Goal: Navigation & Orientation: Find specific page/section

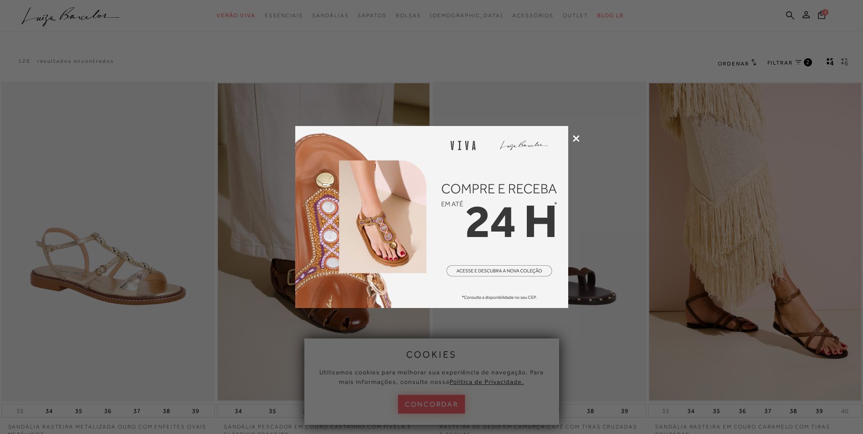
click at [578, 140] on icon at bounding box center [576, 138] width 7 height 7
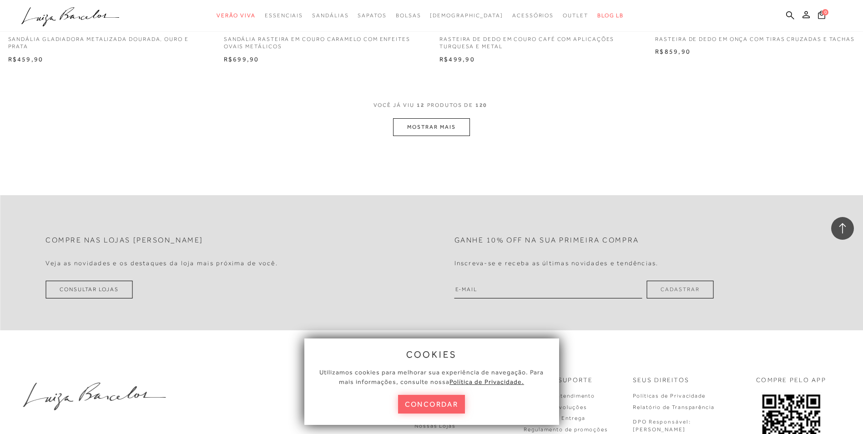
scroll to position [1153, 0]
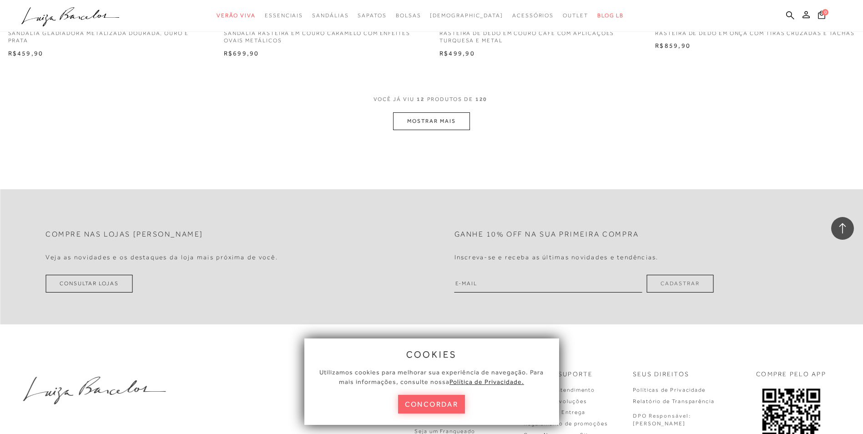
click at [433, 118] on button "MOSTRAR MAIS" at bounding box center [431, 121] width 76 height 18
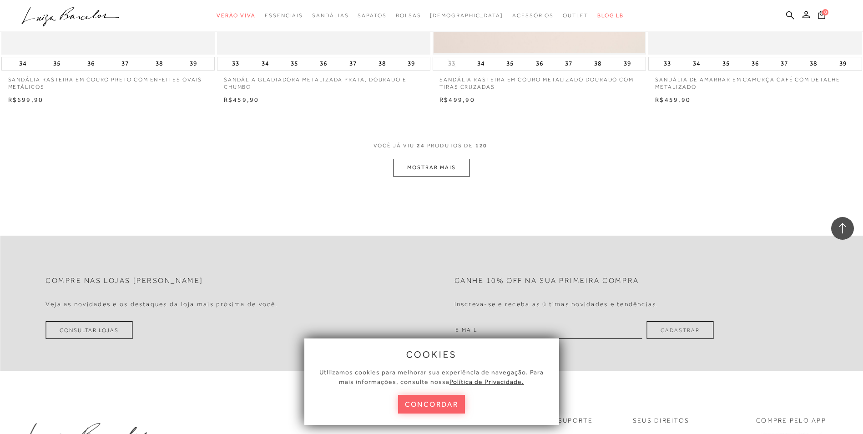
scroll to position [2276, 0]
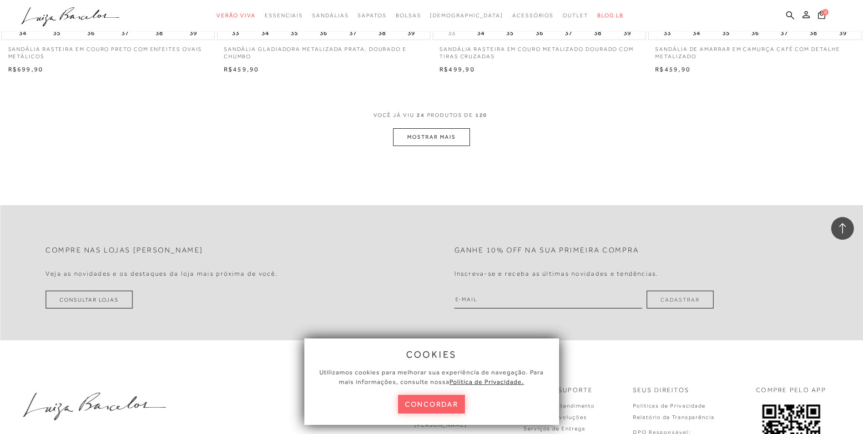
click at [429, 138] on button "MOSTRAR MAIS" at bounding box center [431, 137] width 76 height 18
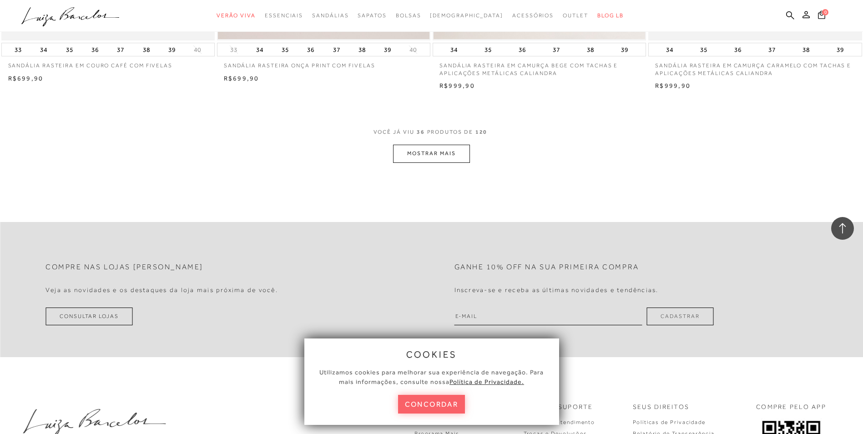
scroll to position [3410, 0]
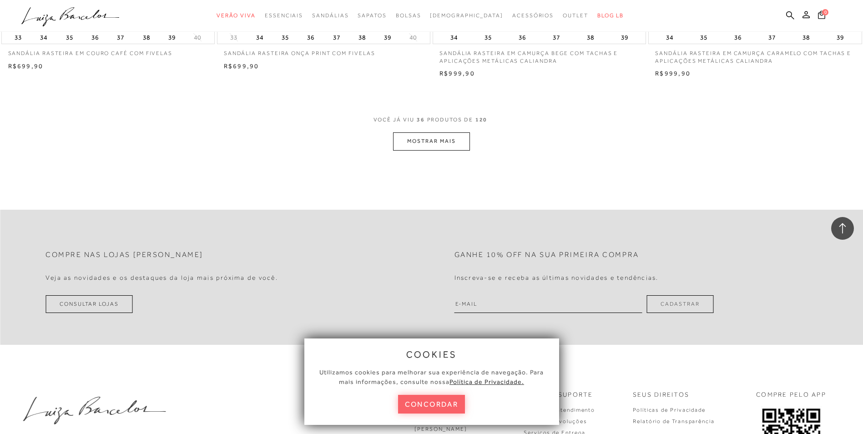
click at [427, 142] on button "MOSTRAR MAIS" at bounding box center [431, 141] width 76 height 18
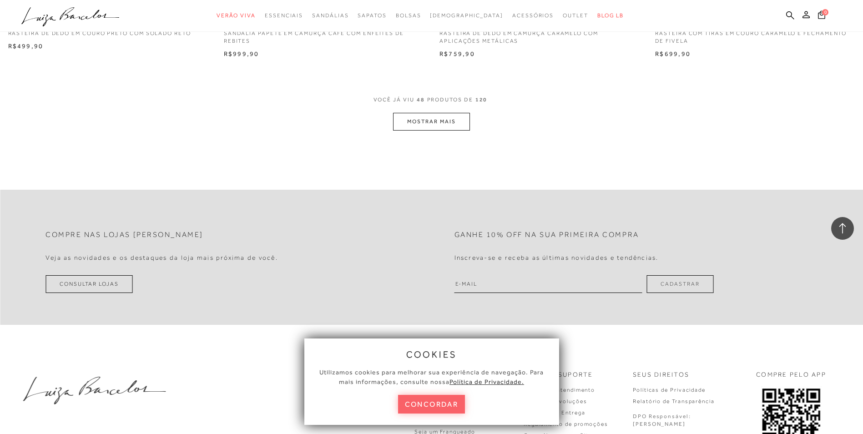
scroll to position [4587, 0]
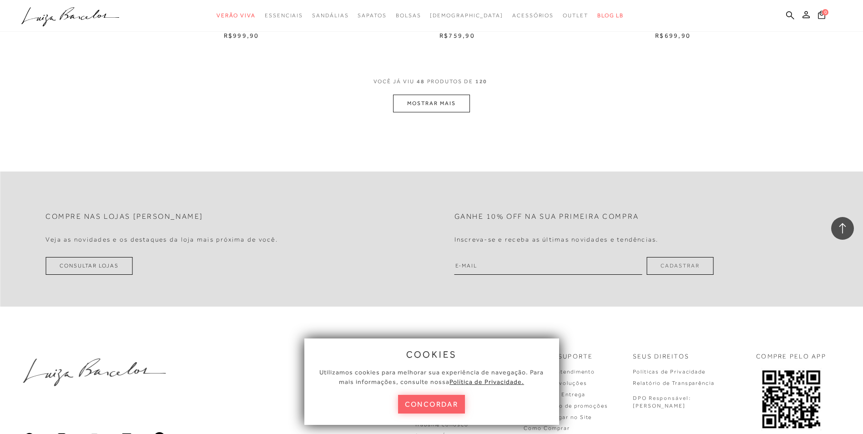
click at [440, 104] on button "MOSTRAR MAIS" at bounding box center [431, 104] width 76 height 18
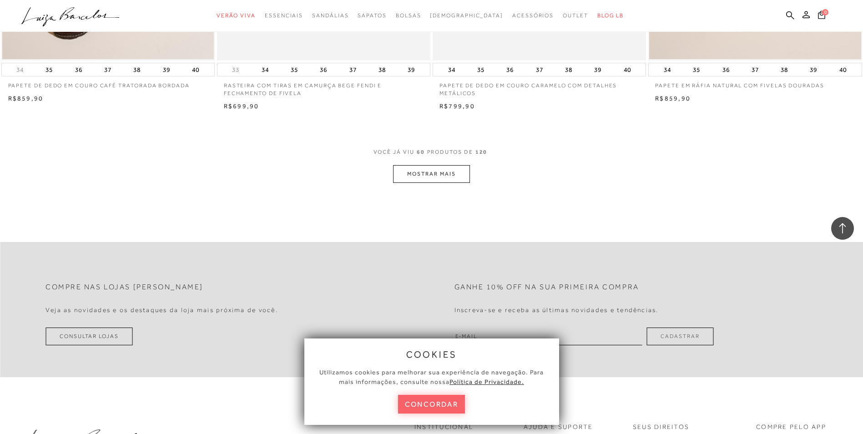
scroll to position [5668, 0]
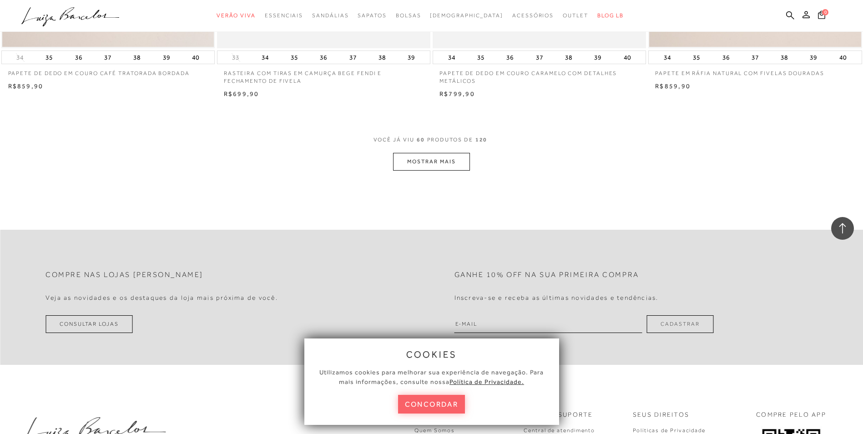
click at [449, 163] on button "MOSTRAR MAIS" at bounding box center [431, 162] width 76 height 18
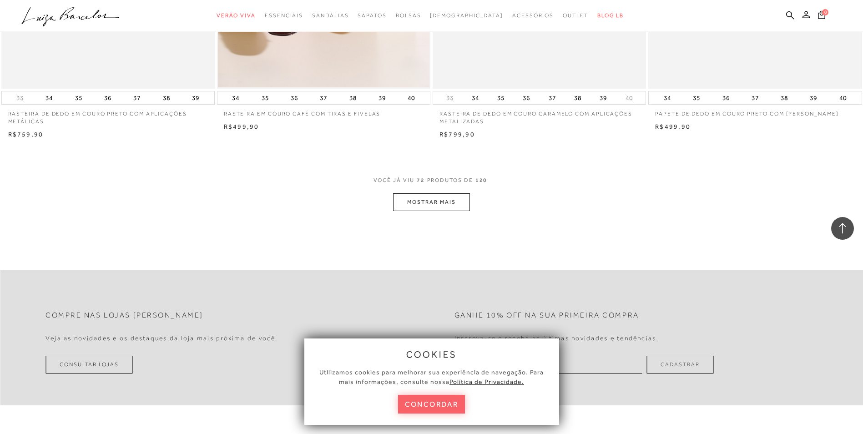
scroll to position [6784, 0]
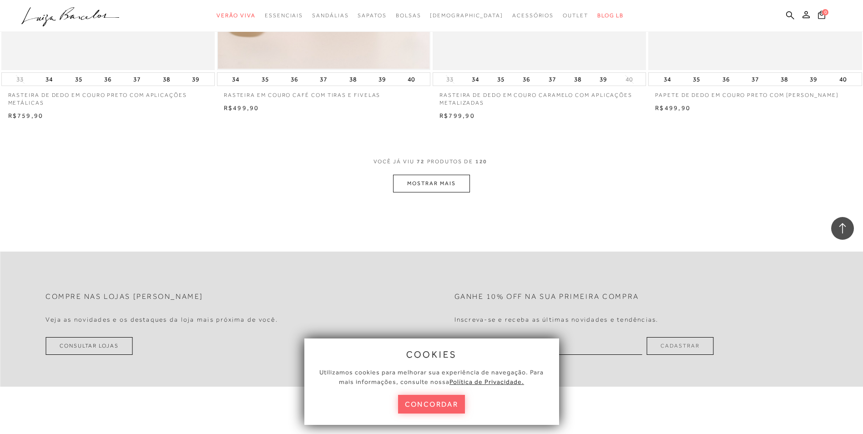
click at [434, 182] on button "MOSTRAR MAIS" at bounding box center [431, 184] width 76 height 18
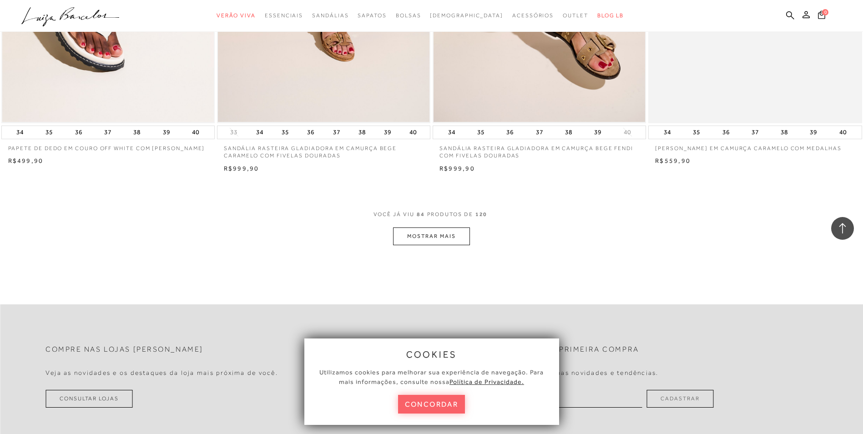
scroll to position [7907, 0]
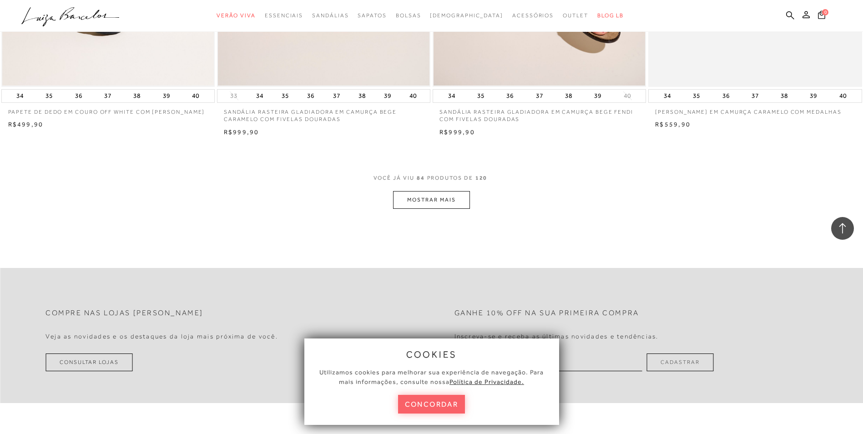
click at [440, 200] on button "MOSTRAR MAIS" at bounding box center [431, 200] width 76 height 18
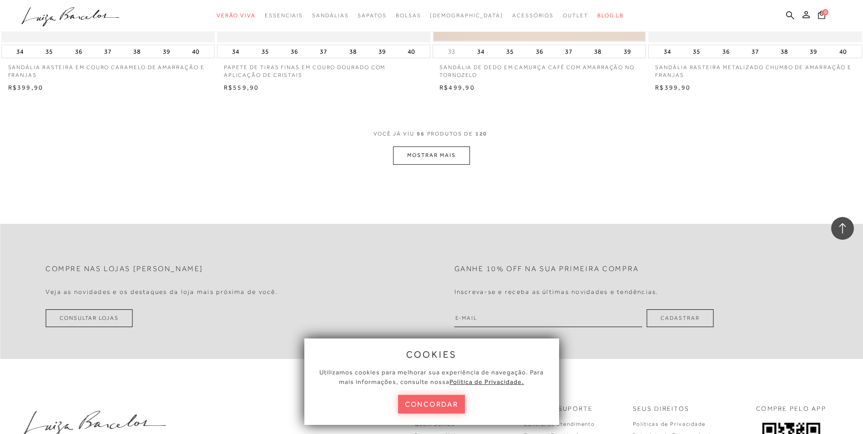
scroll to position [9108, 0]
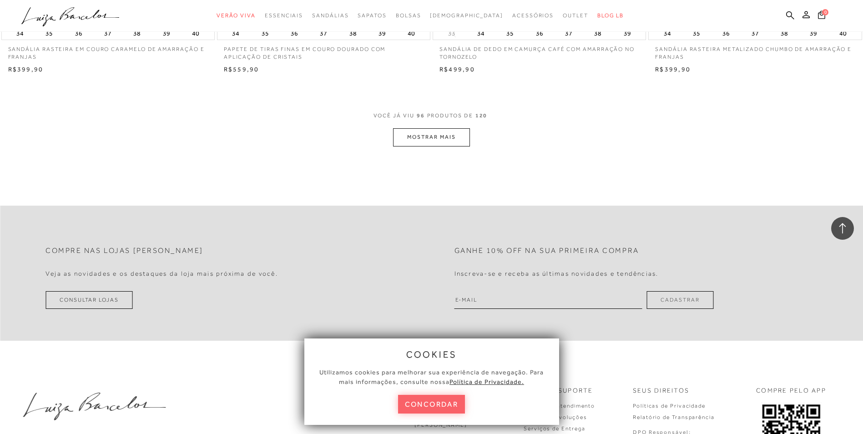
click at [449, 141] on button "MOSTRAR MAIS" at bounding box center [431, 137] width 76 height 18
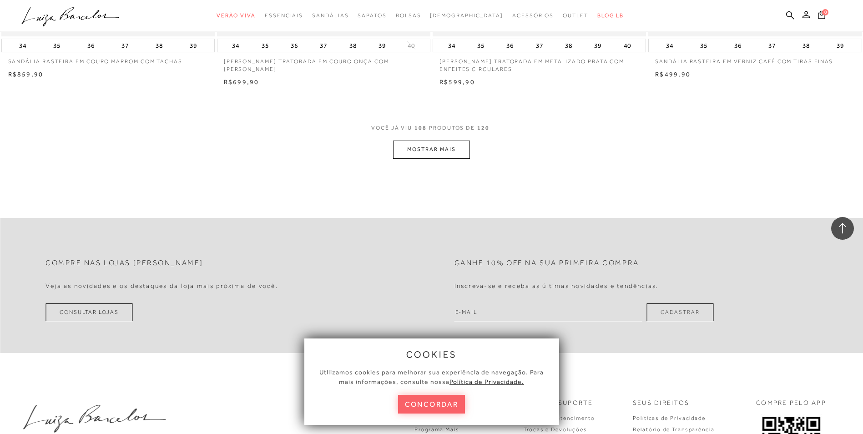
scroll to position [10242, 0]
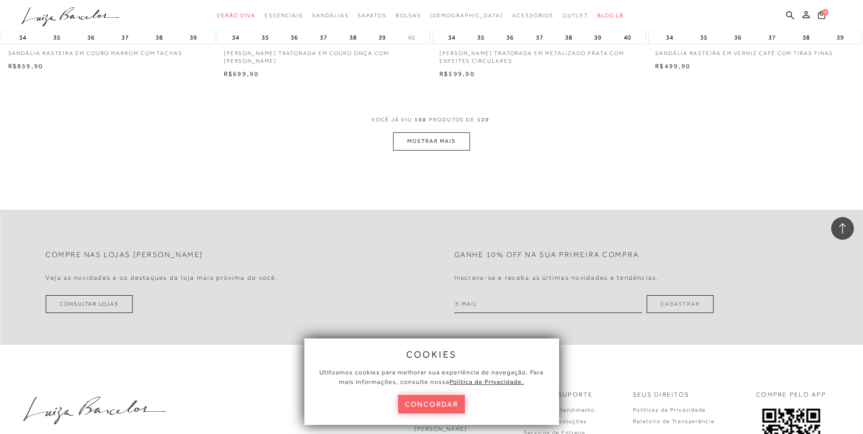
click at [431, 140] on button "MOSTRAR MAIS" at bounding box center [431, 141] width 76 height 18
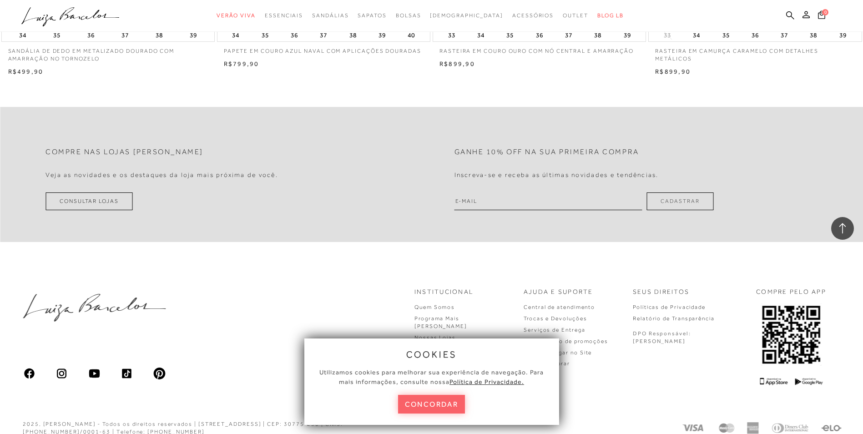
scroll to position [11395, 0]
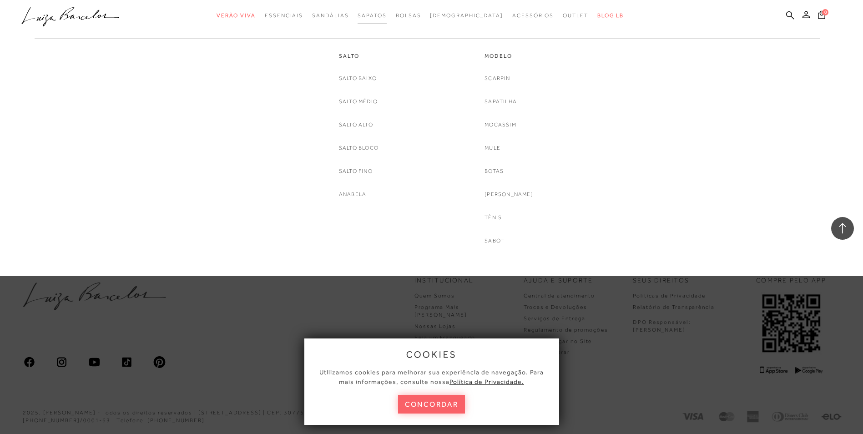
click at [386, 11] on link "Sapatos" at bounding box center [372, 15] width 29 height 17
